Goal: Information Seeking & Learning: Understand process/instructions

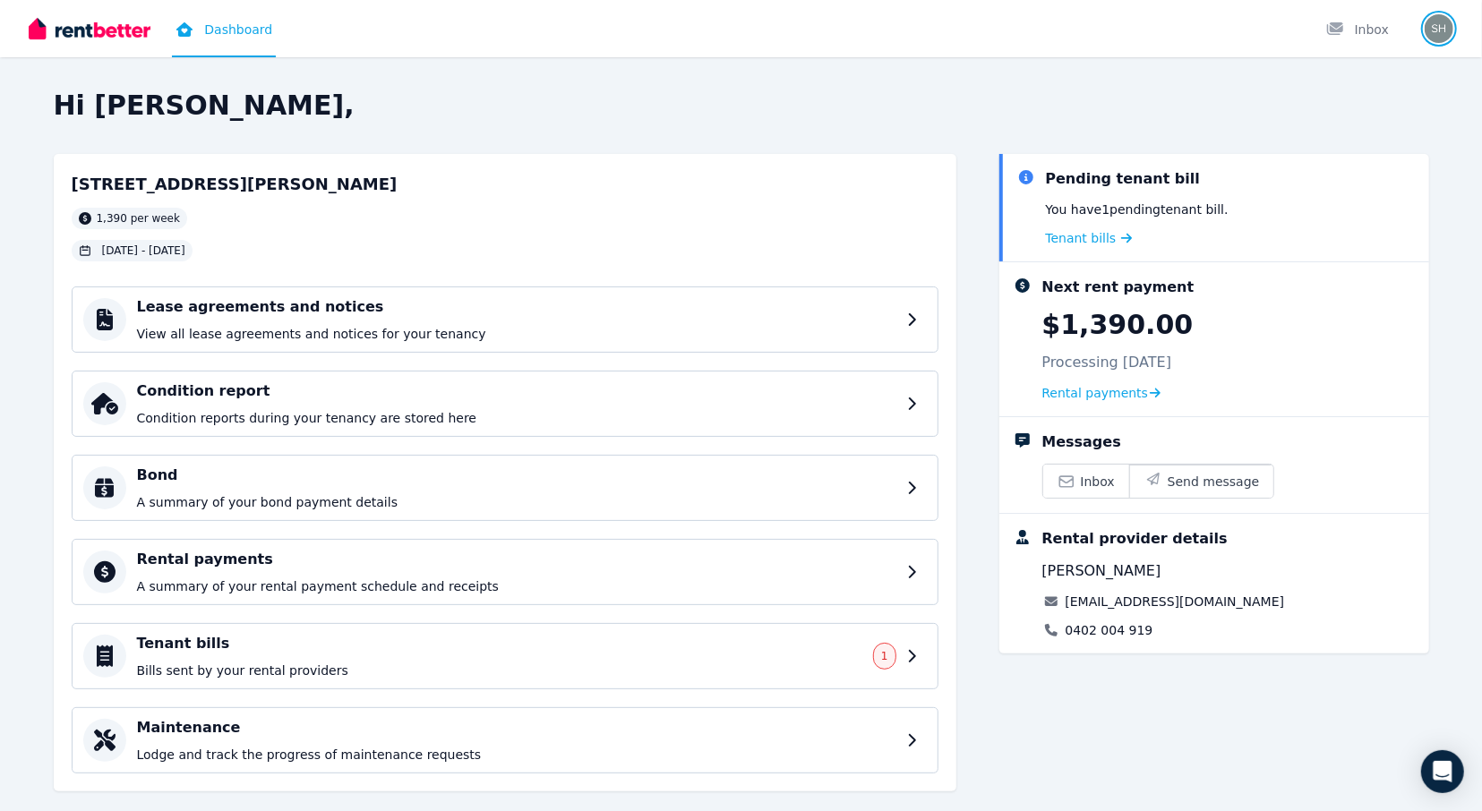
click at [1442, 28] on img "button" at bounding box center [1439, 28] width 29 height 29
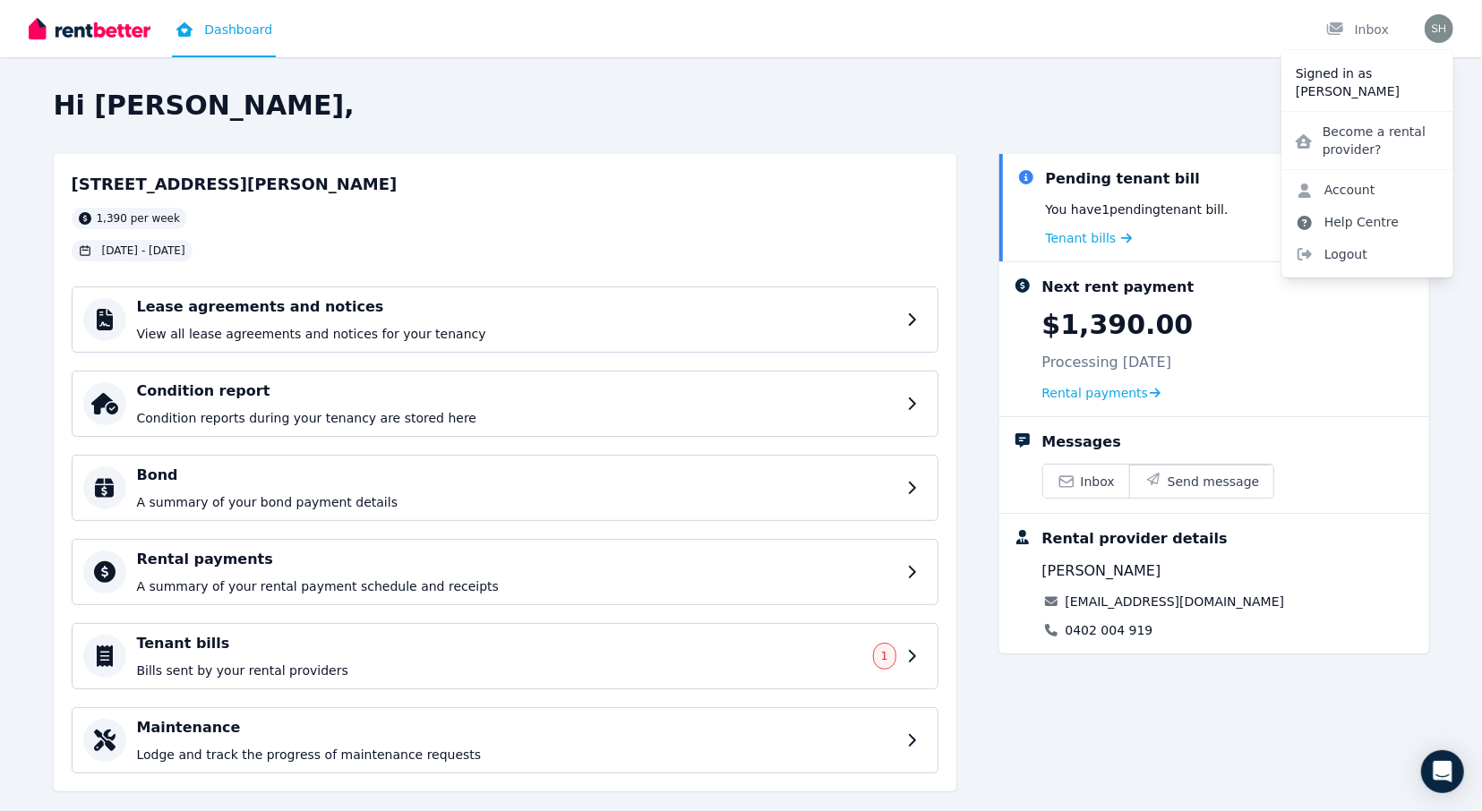
click at [1336, 223] on link "Help Centre" at bounding box center [1348, 222] width 132 height 32
click at [1346, 219] on link "Help Centre" at bounding box center [1348, 222] width 132 height 32
click at [1336, 216] on link "Help Centre" at bounding box center [1348, 222] width 132 height 32
click at [1447, 768] on icon "Open Intercom Messenger" at bounding box center [1442, 771] width 21 height 23
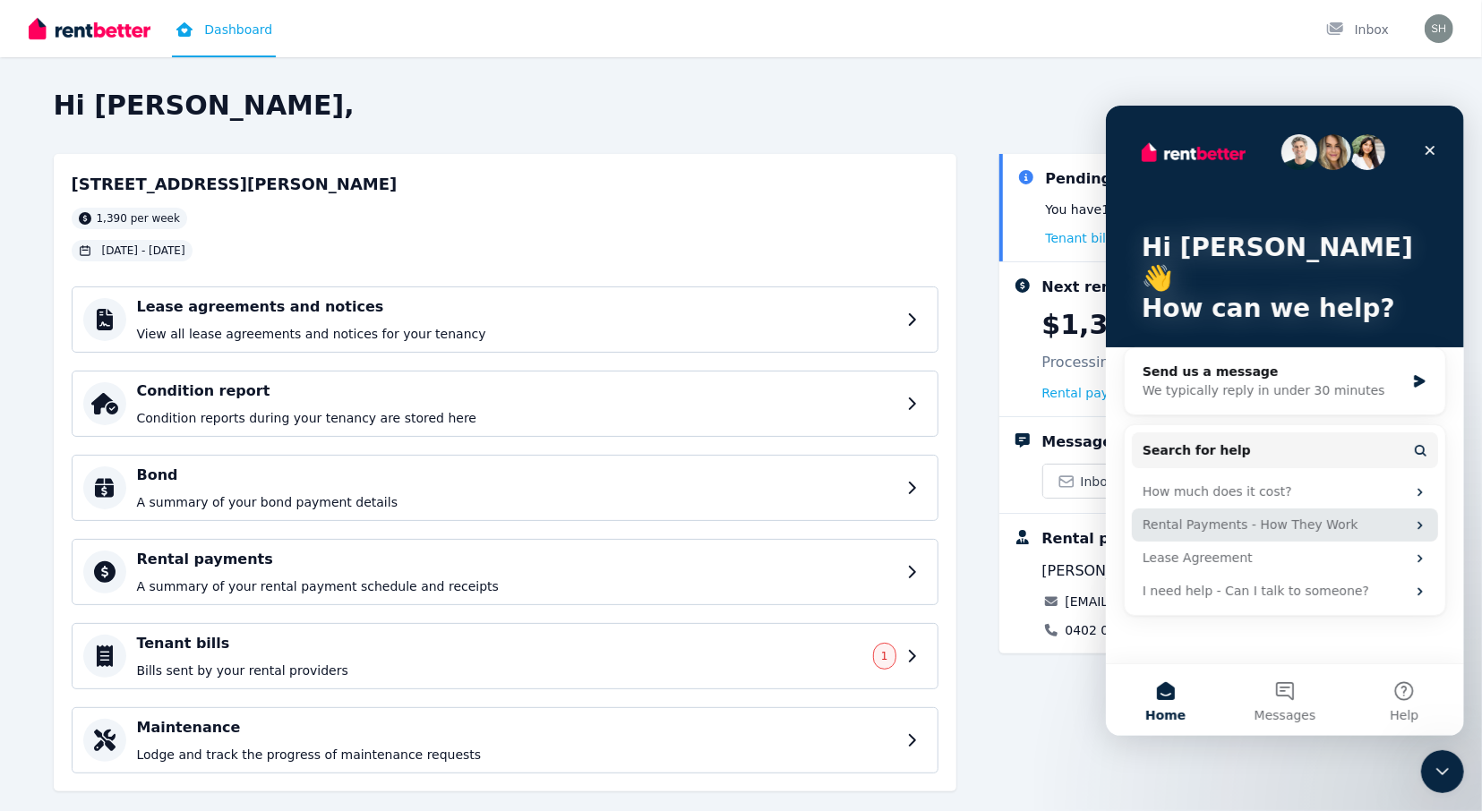
click at [1419, 520] on icon "Intercom messenger" at bounding box center [1419, 524] width 4 height 8
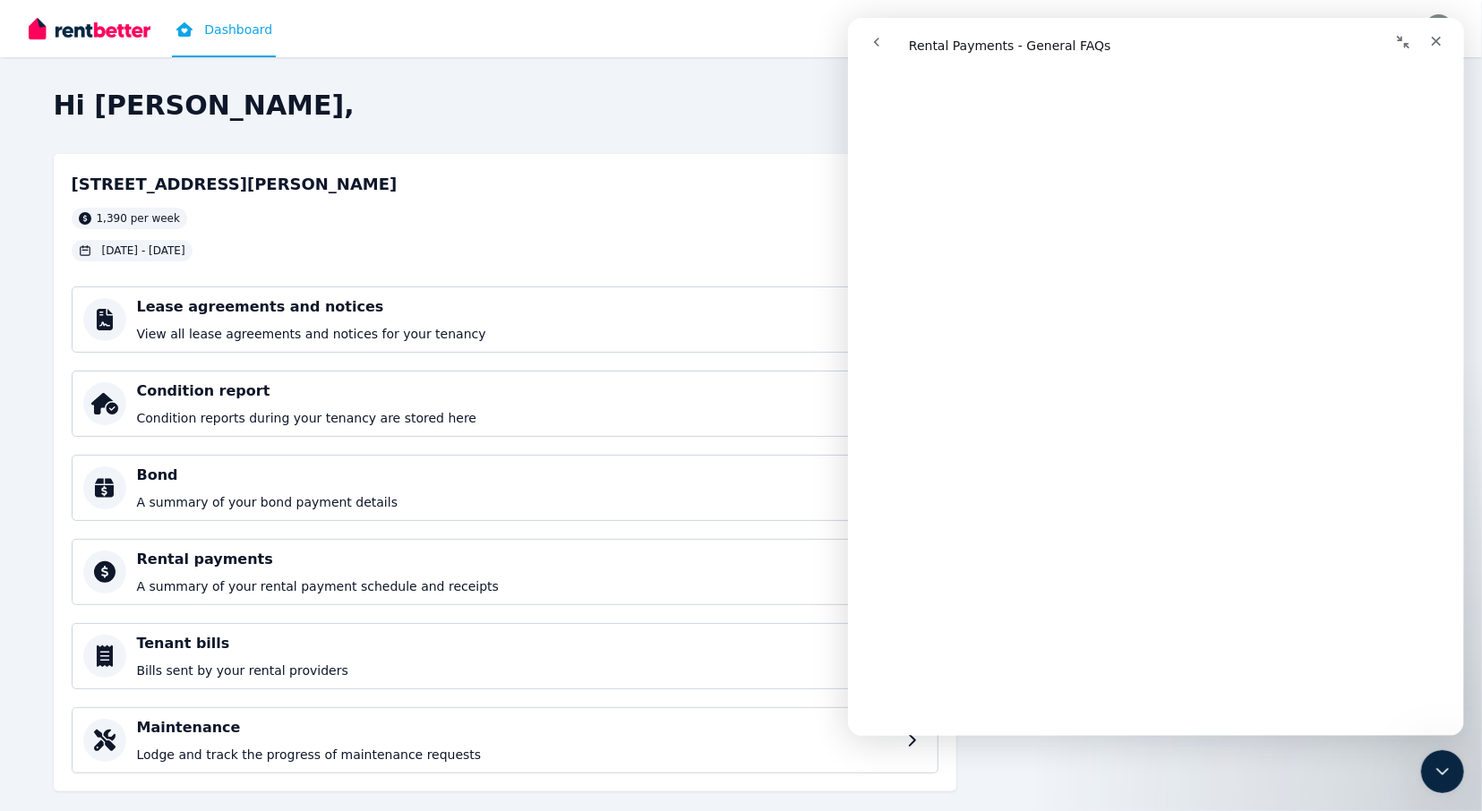
scroll to position [913, 0]
click at [1436, 40] on icon "Close" at bounding box center [1435, 41] width 14 height 14
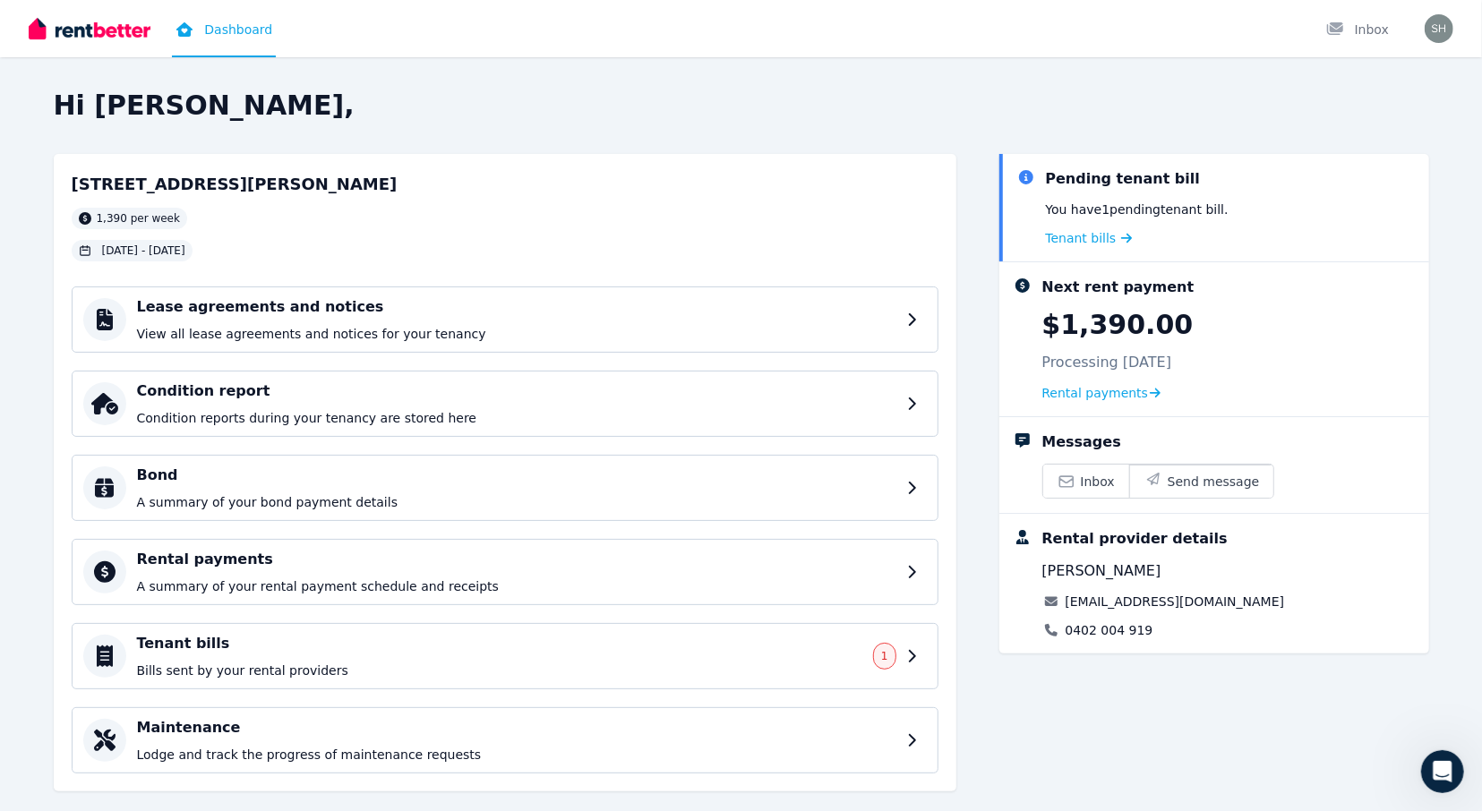
scroll to position [0, 0]
click at [1443, 770] on icon "Open Intercom Messenger" at bounding box center [1440, 769] width 13 height 14
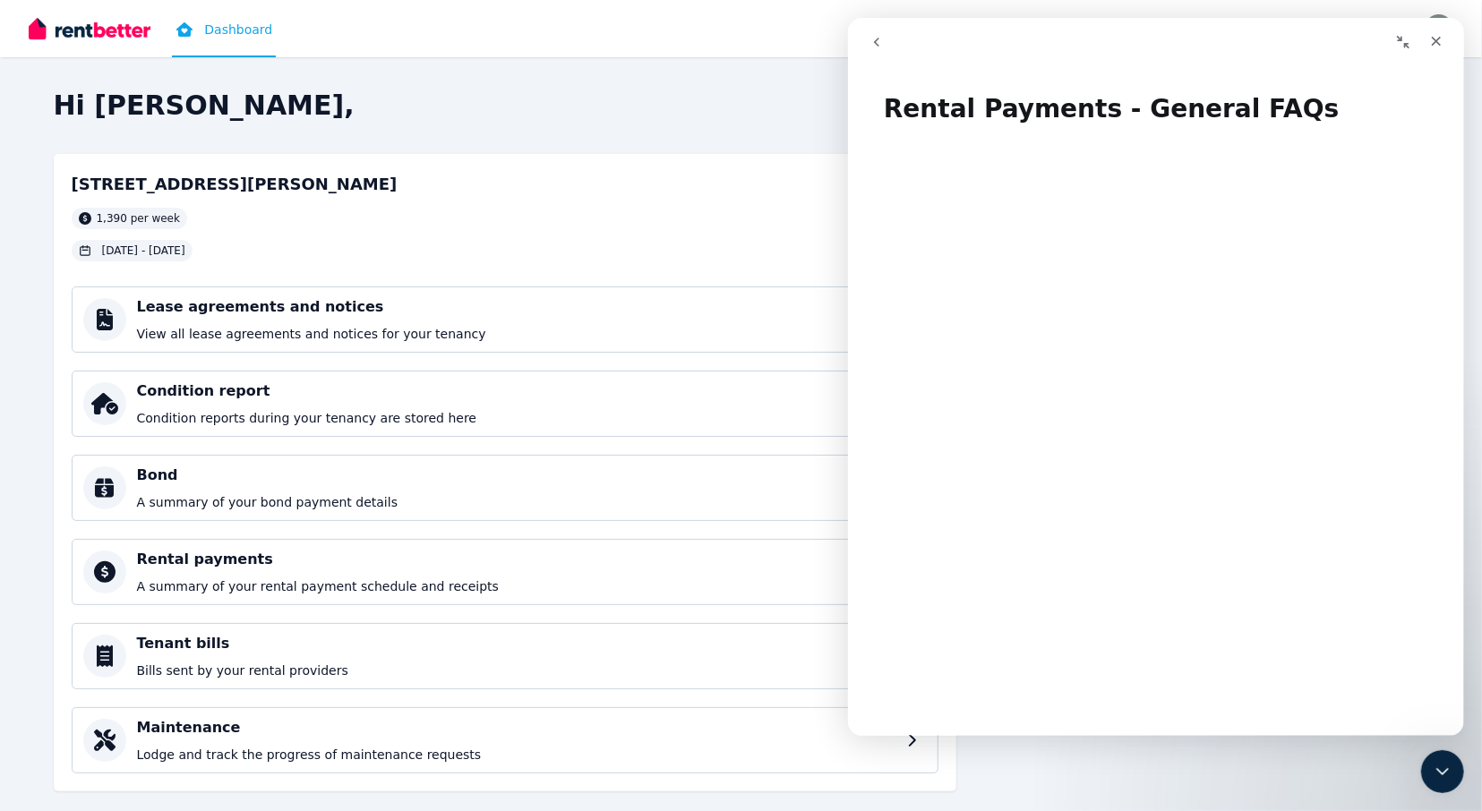
click at [879, 40] on icon "go back" at bounding box center [876, 42] width 14 height 14
click at [871, 44] on icon "go back" at bounding box center [876, 42] width 14 height 14
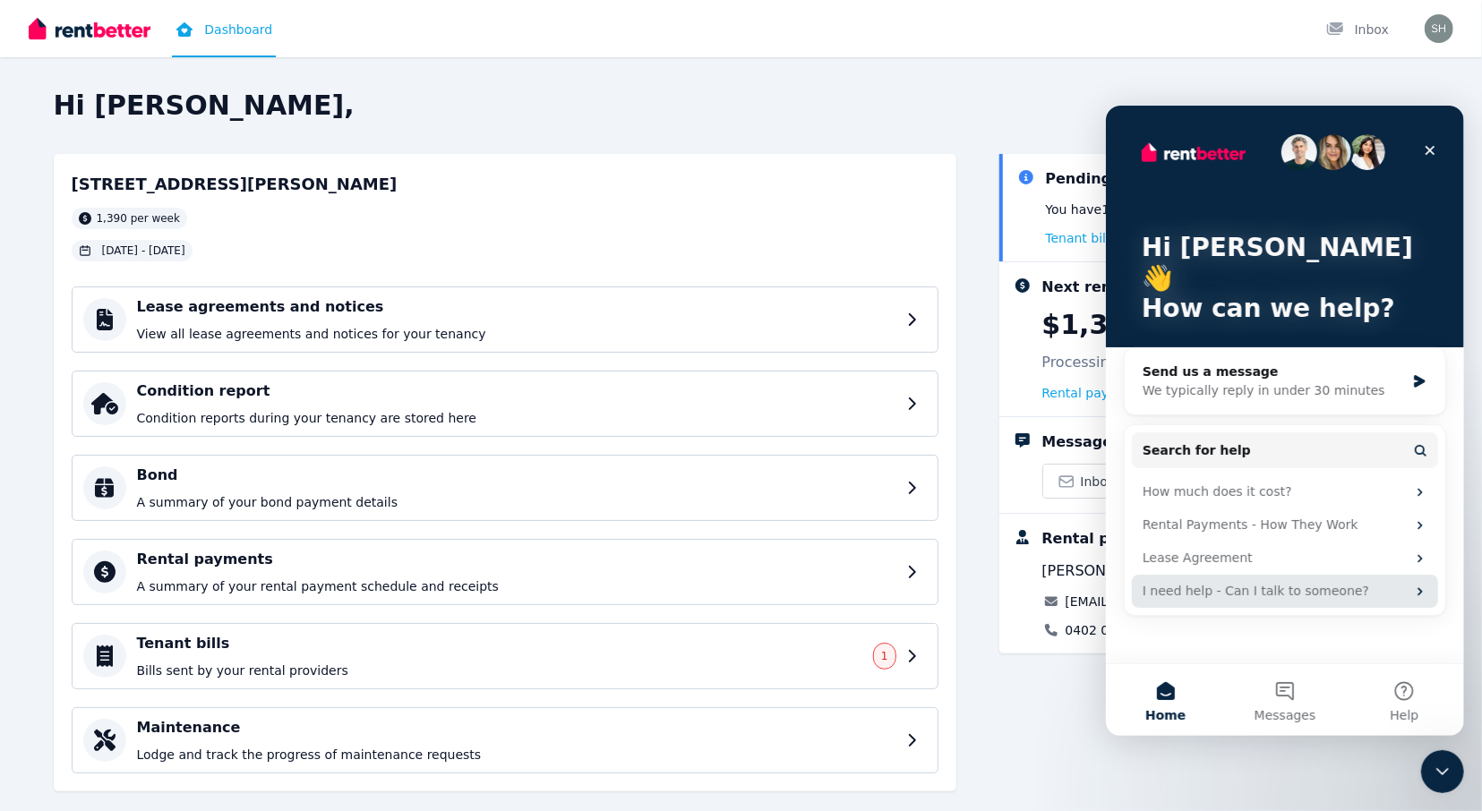
click at [1329, 581] on div "I need help - Can I talk to someone?" at bounding box center [1273, 590] width 263 height 19
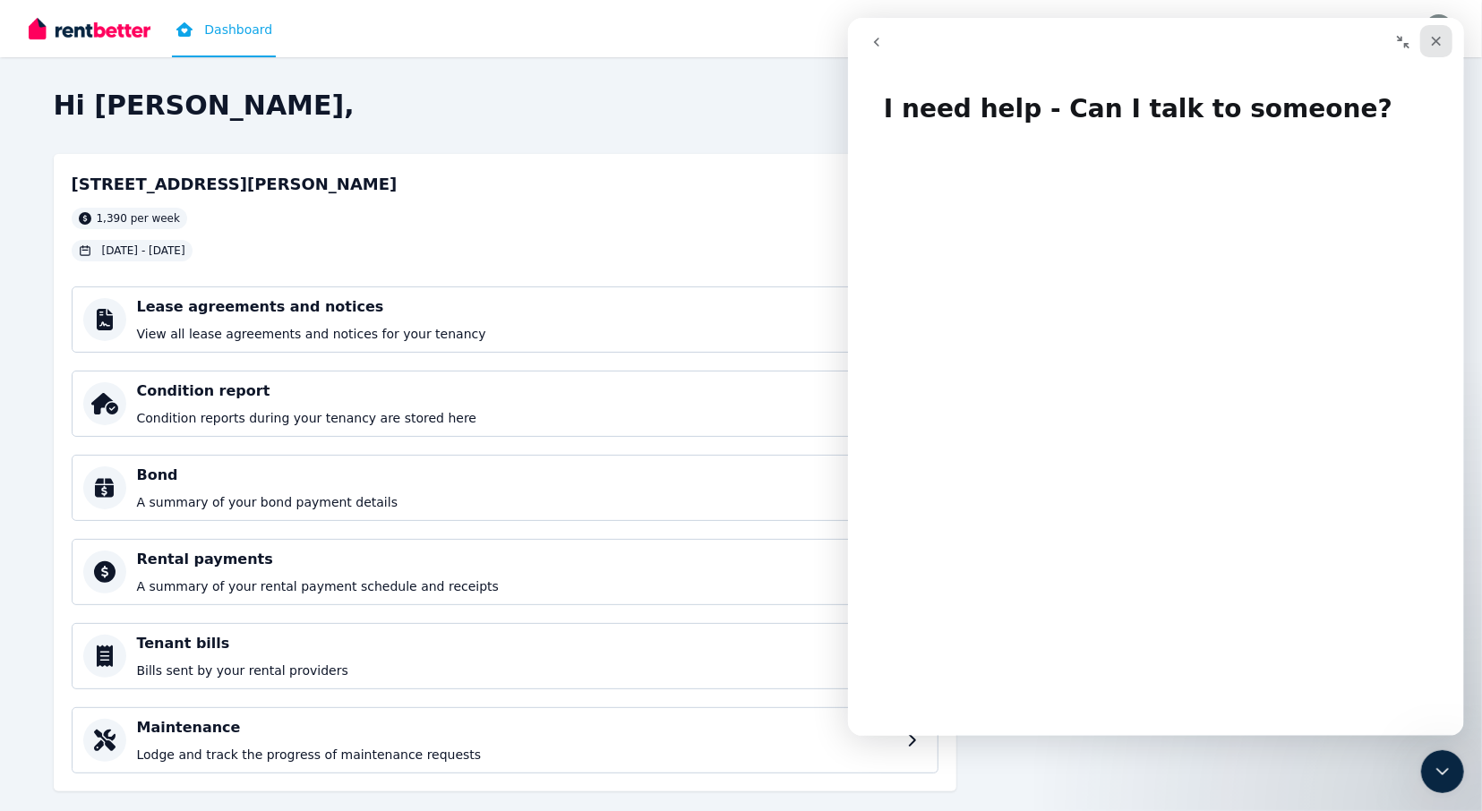
click at [1434, 37] on icon "Close" at bounding box center [1435, 41] width 14 height 14
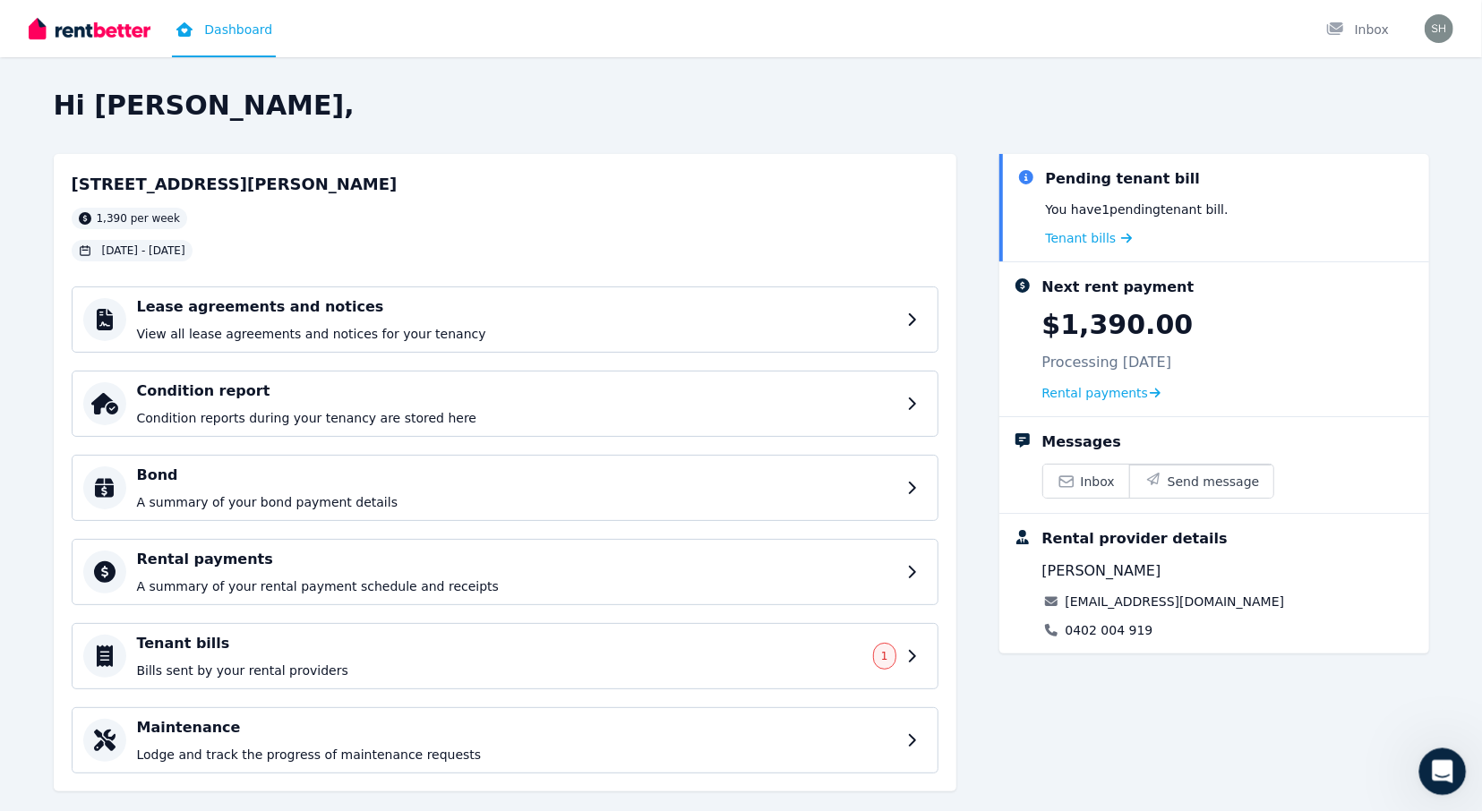
click at [1446, 766] on icon "Open Intercom Messenger" at bounding box center [1441, 770] width 30 height 30
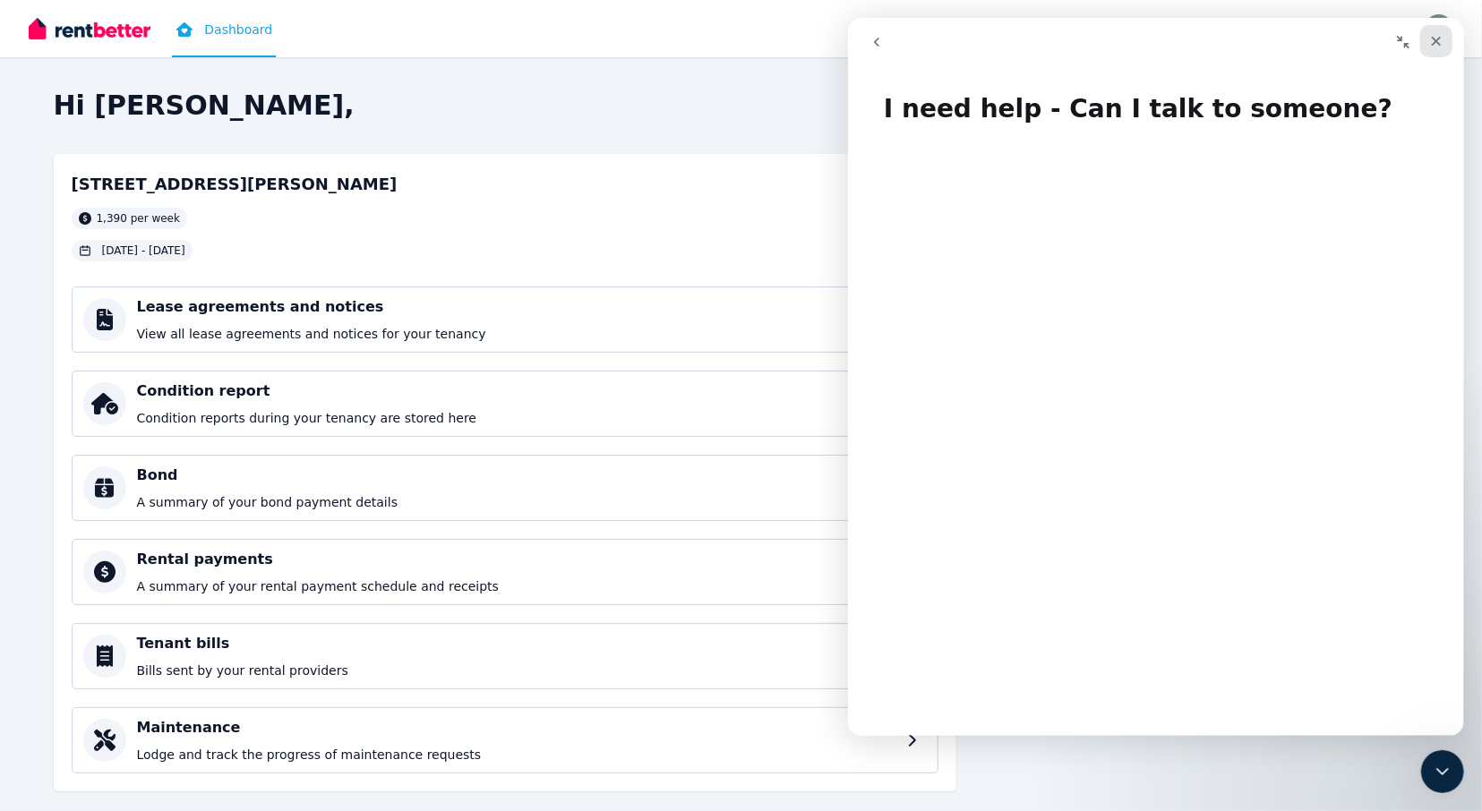
click at [1435, 35] on icon "Close" at bounding box center [1435, 41] width 14 height 14
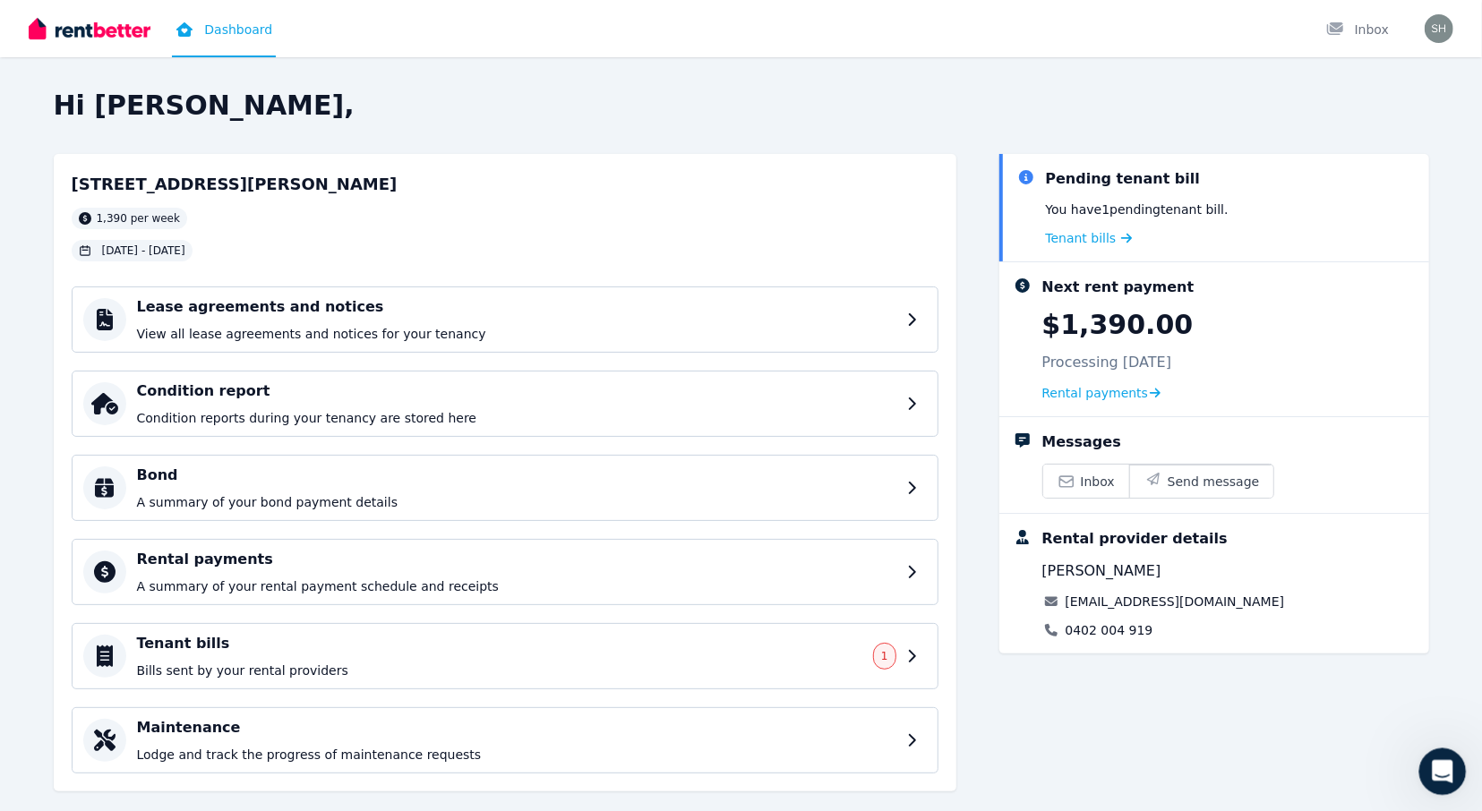
click at [1437, 775] on icon "Open Intercom Messenger" at bounding box center [1441, 770] width 30 height 30
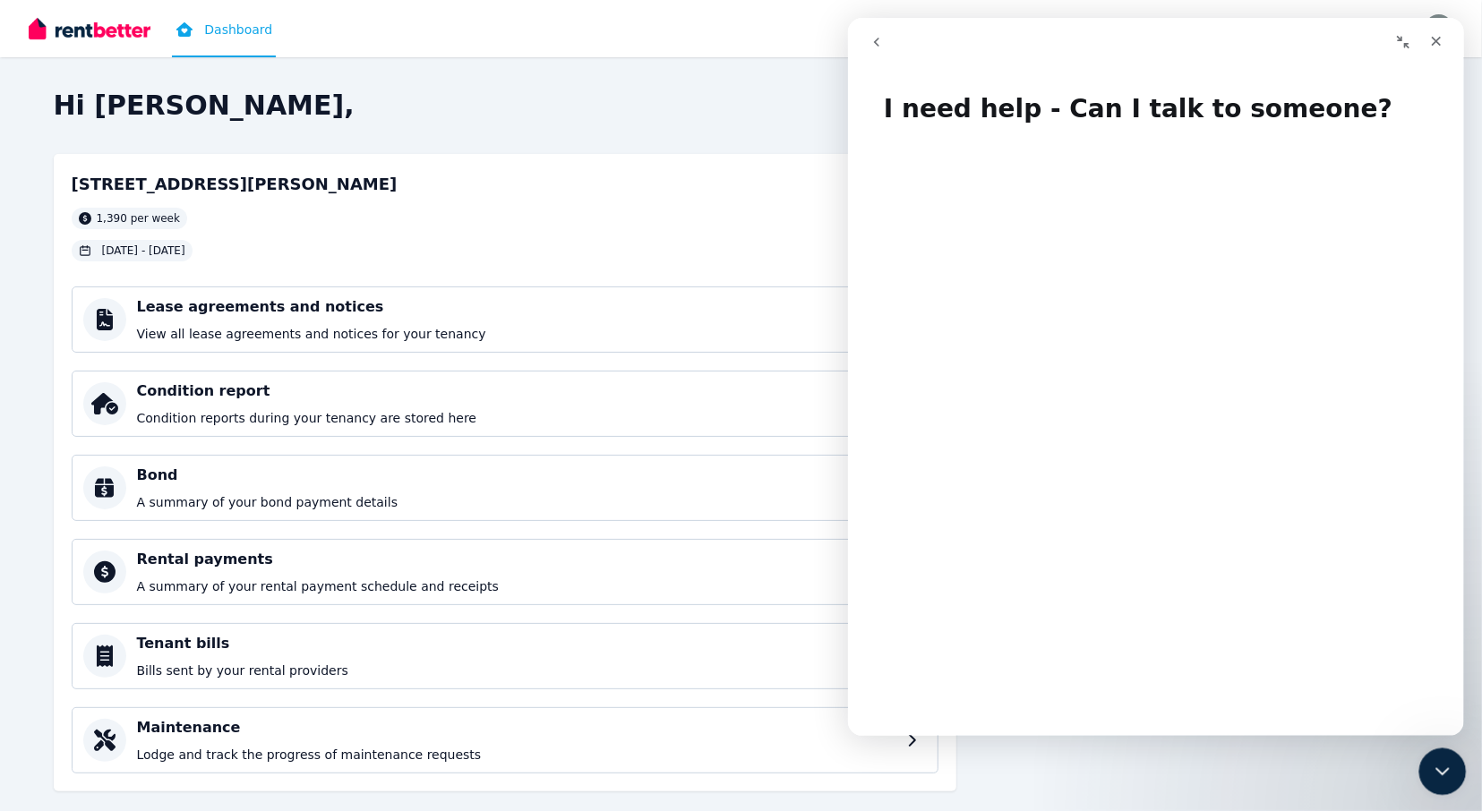
click at [1437, 775] on icon "Close Intercom Messenger" at bounding box center [1439, 769] width 21 height 21
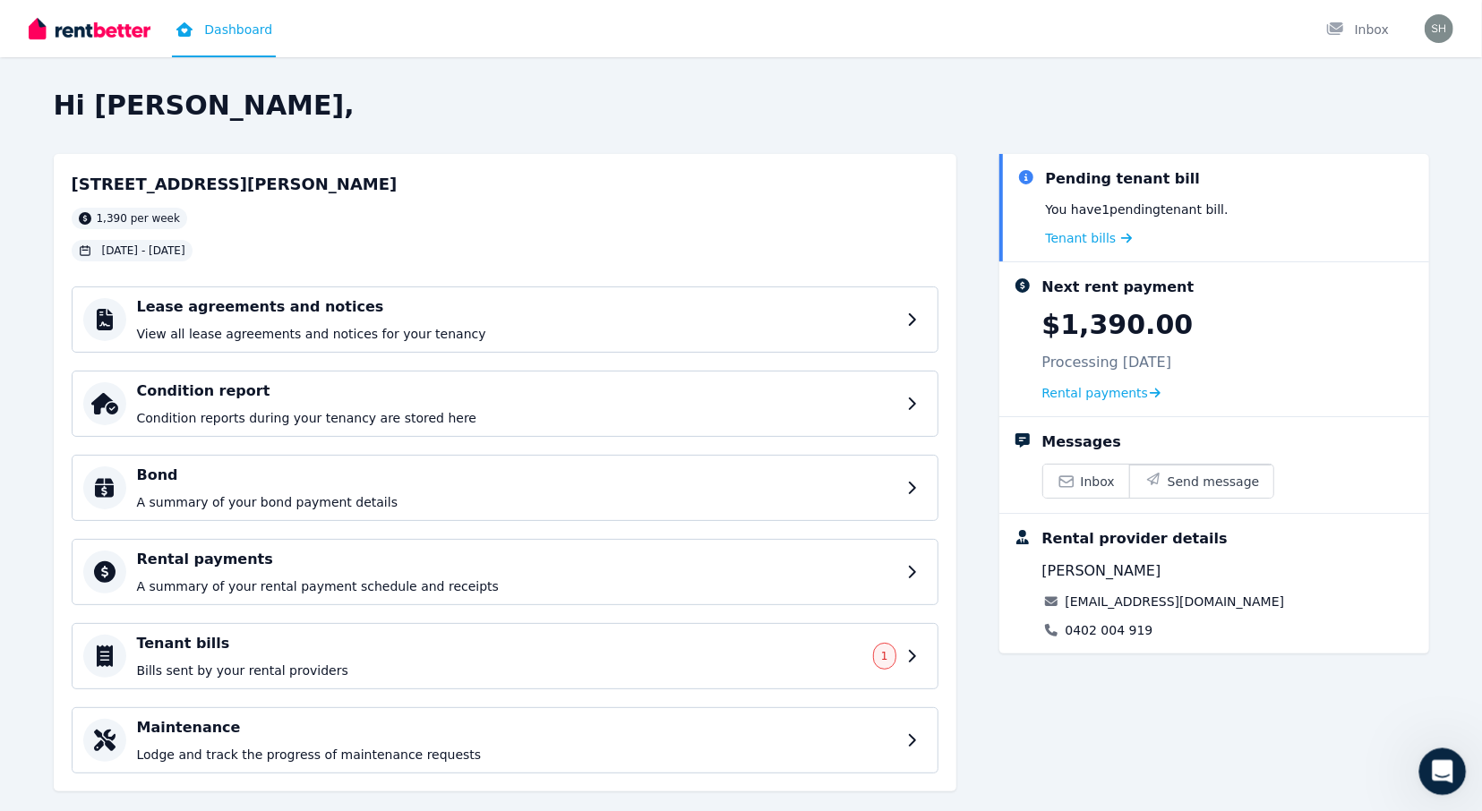
click at [1437, 774] on icon "Open Intercom Messenger" at bounding box center [1441, 770] width 30 height 30
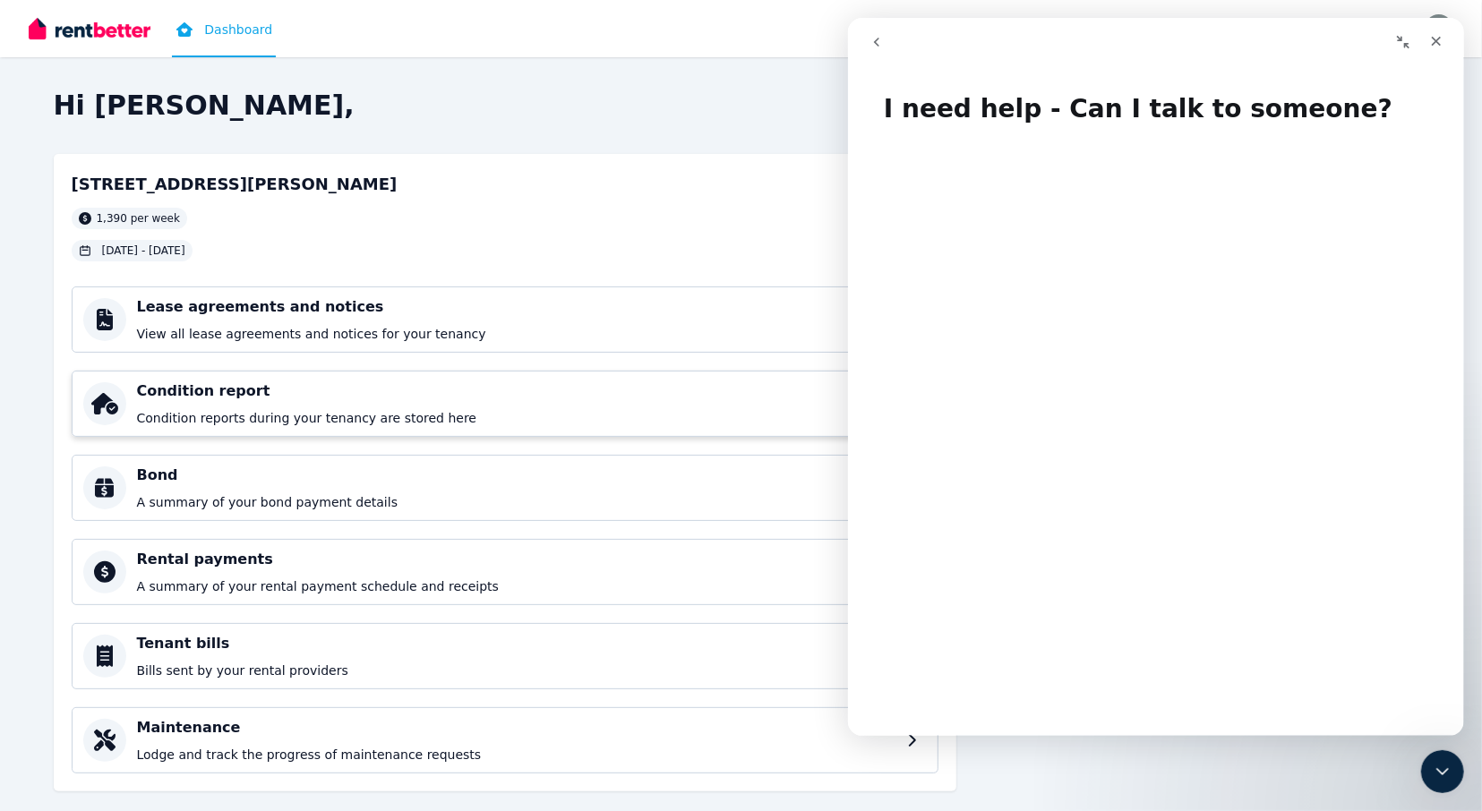
click at [485, 373] on div "Condition report Condition reports during your tenancy are stored here" at bounding box center [505, 404] width 867 height 66
